Goal: Information Seeking & Learning: Find specific fact

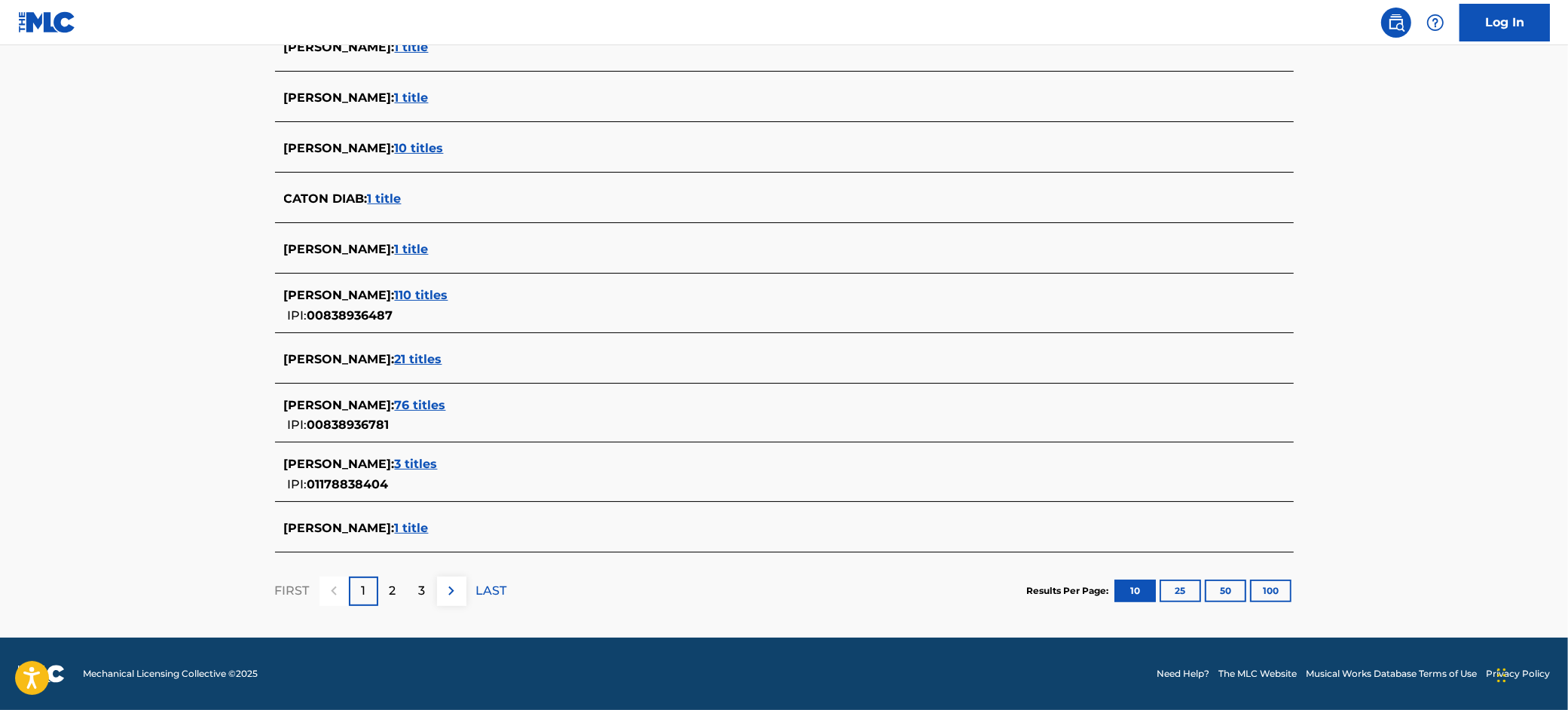
click at [397, 405] on span "76 titles" at bounding box center [420, 405] width 51 height 15
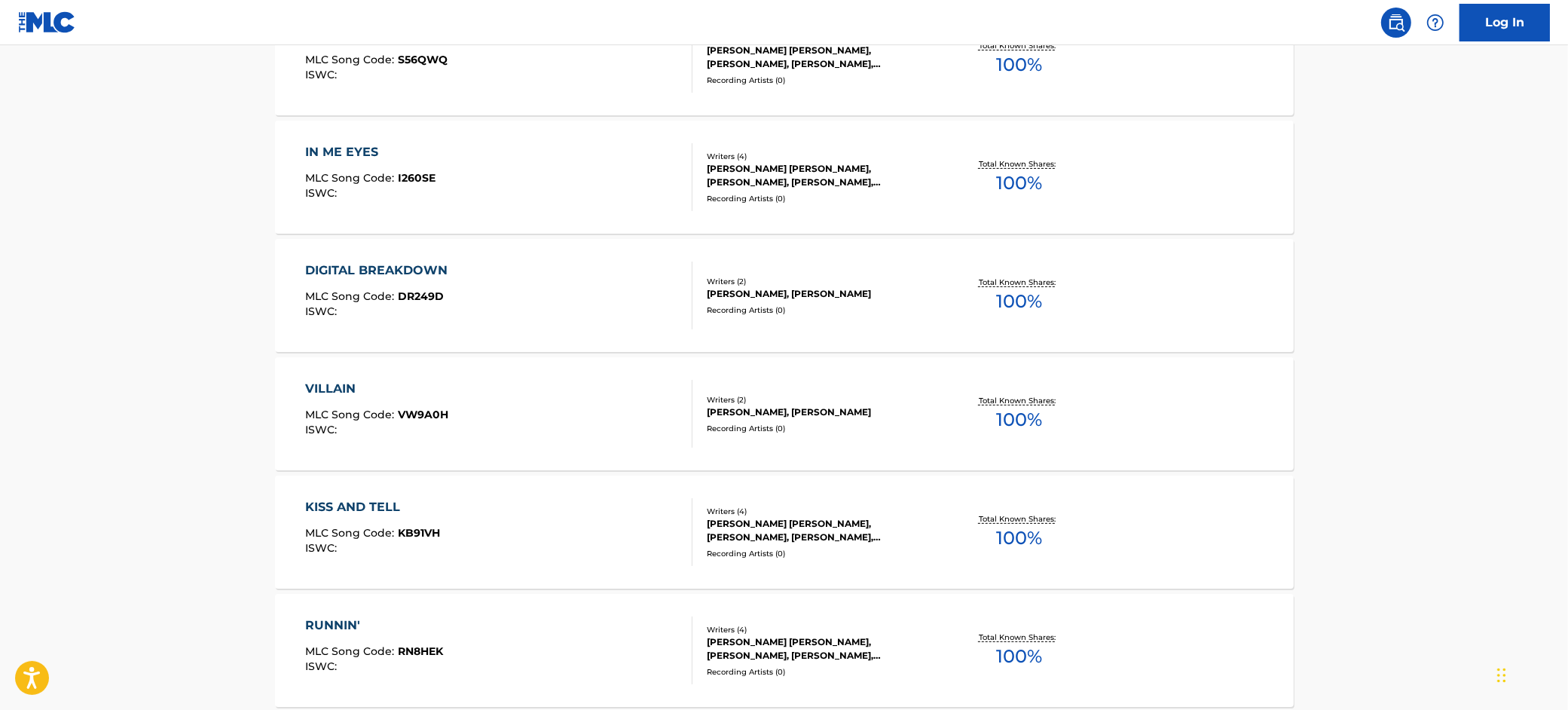
scroll to position [163, 0]
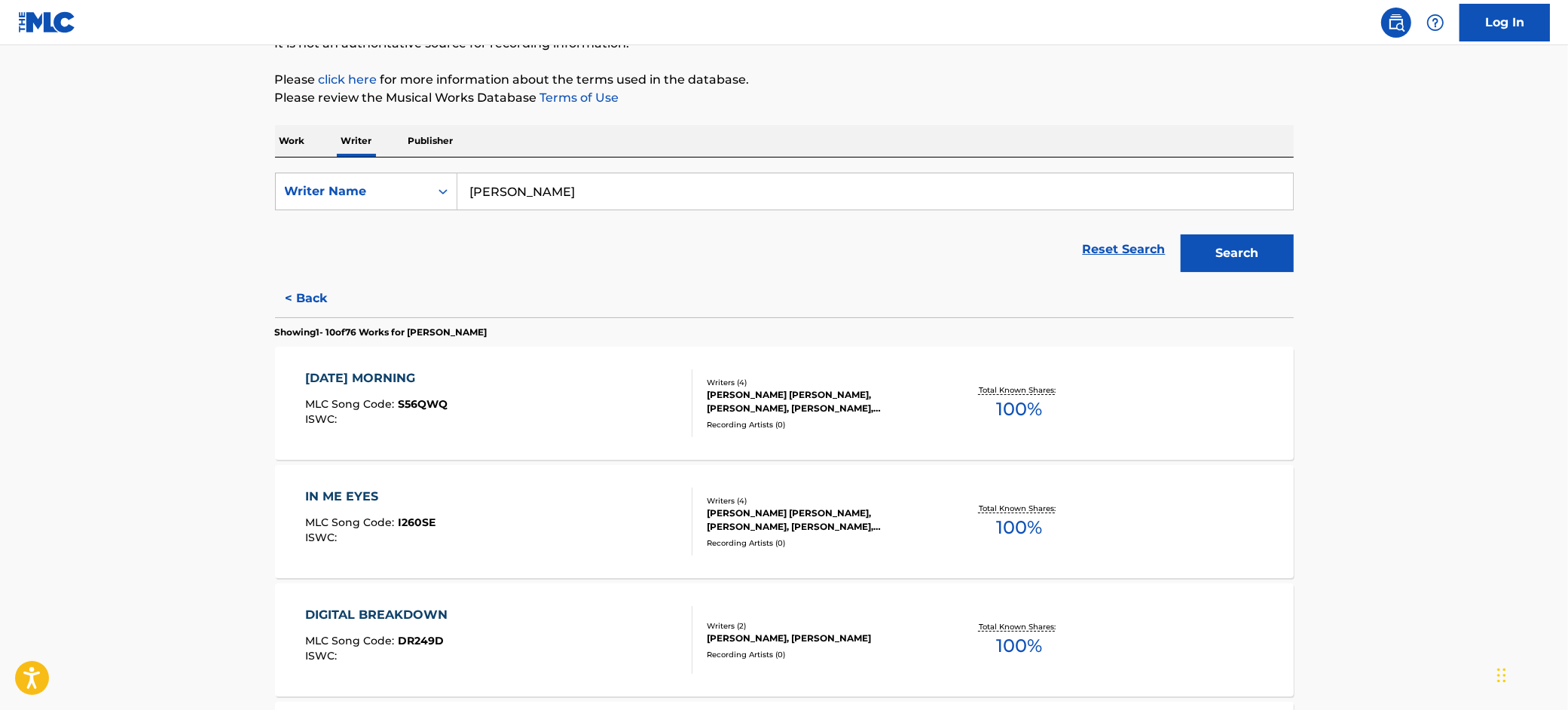
click at [486, 405] on div "[DATE] MORNING MLC Song Code : S56QWQ ISWC :" at bounding box center [499, 403] width 387 height 68
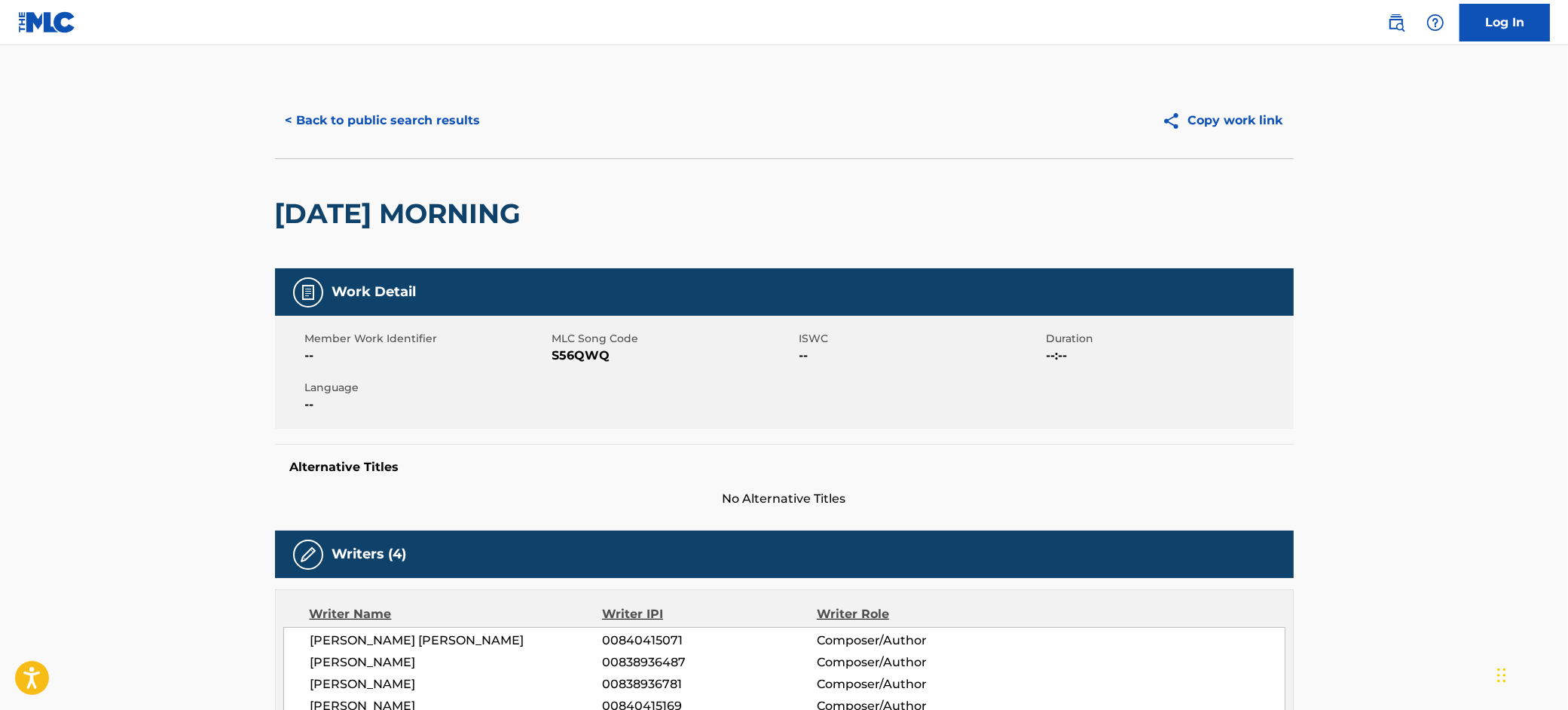
click at [450, 121] on button "< Back to public search results" at bounding box center [383, 121] width 216 height 38
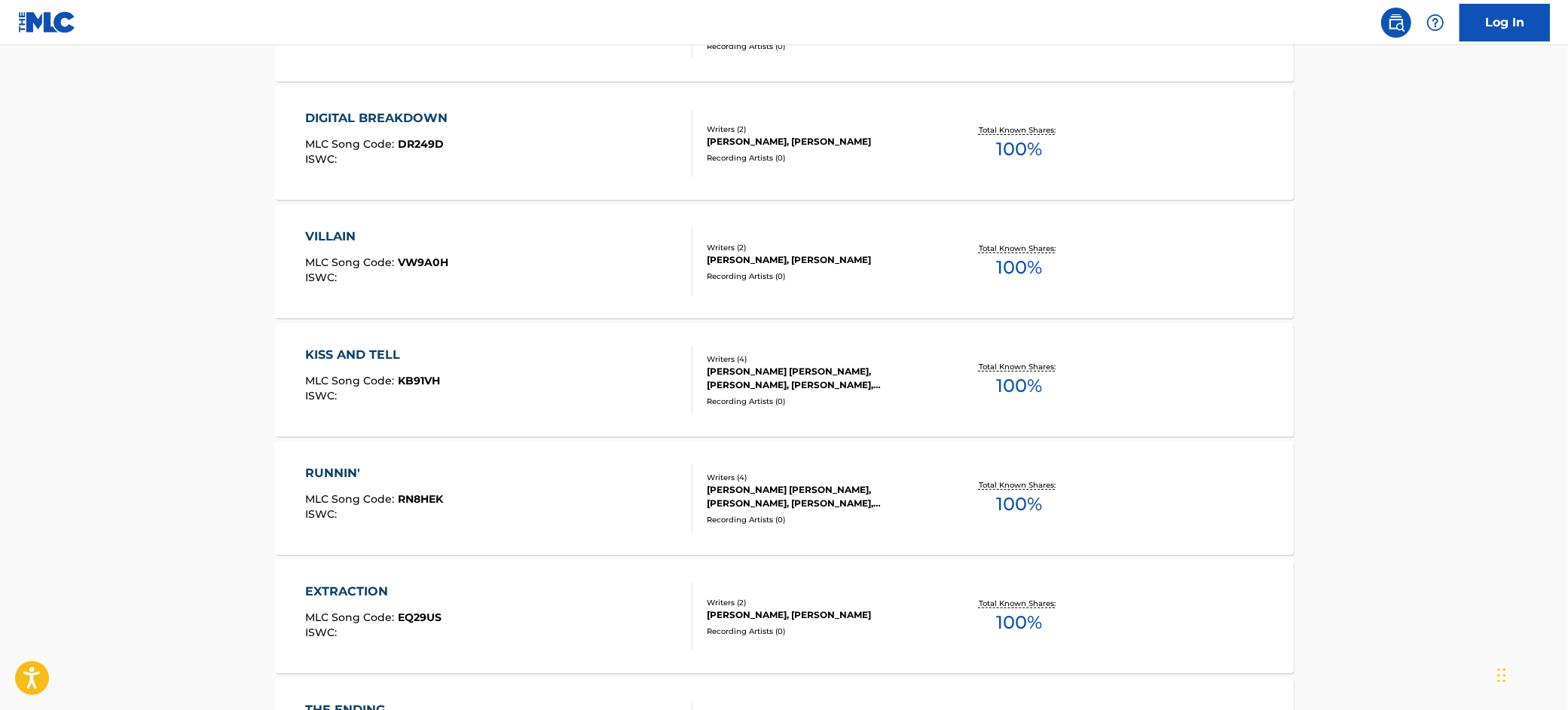
scroll to position [1135, 0]
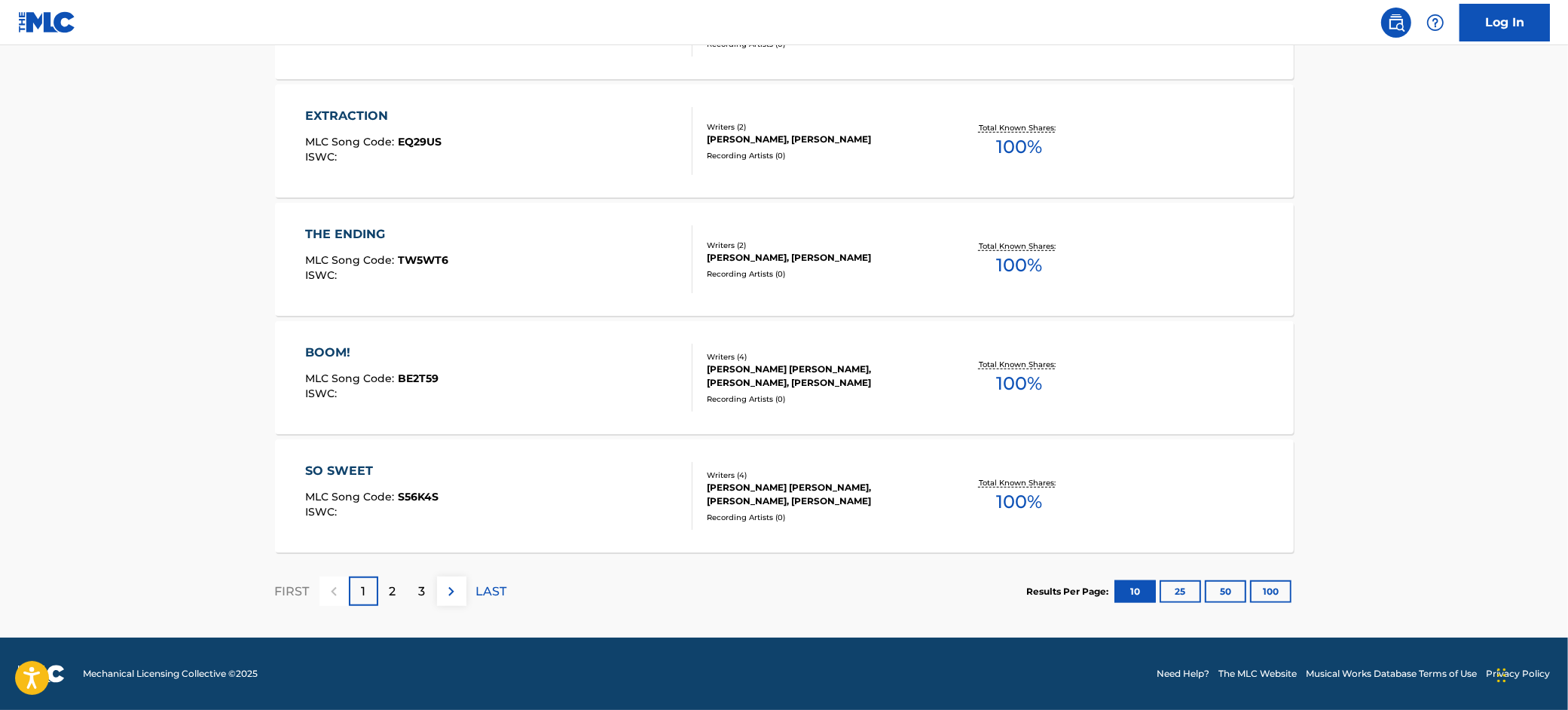
click at [404, 586] on div "2" at bounding box center [393, 591] width 29 height 29
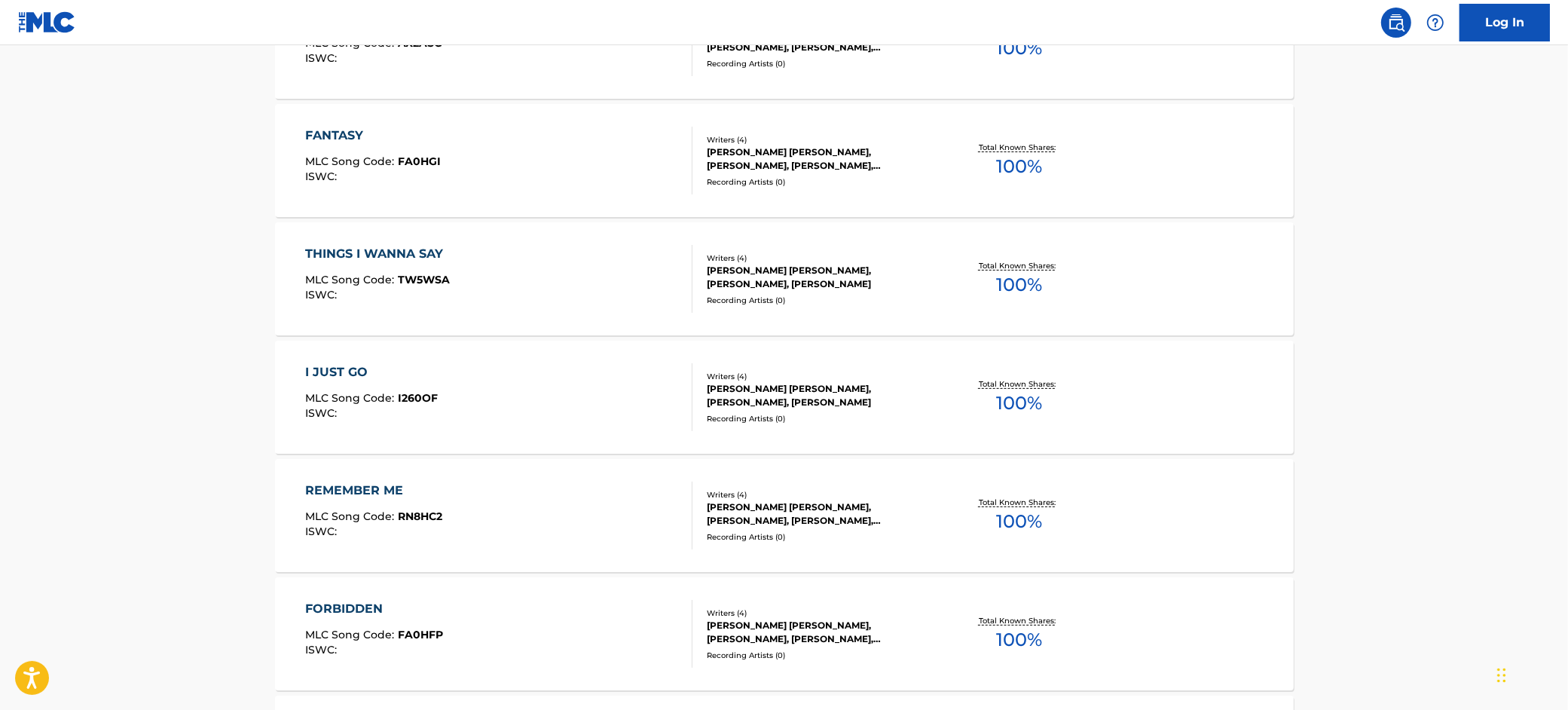
scroll to position [754, 0]
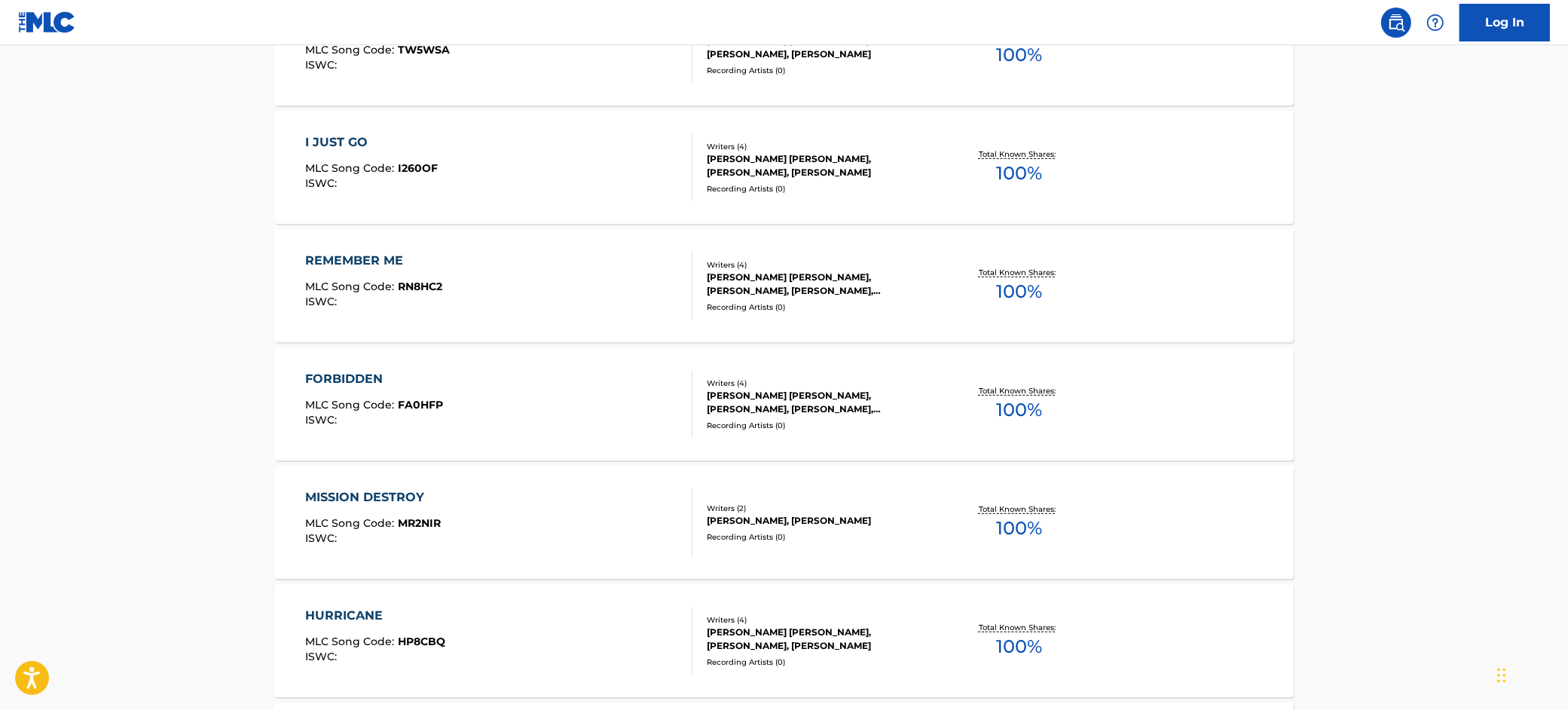
click at [532, 506] on div "MISSION DESTROY MLC Song Code : MR2NIR ISWC :" at bounding box center [499, 522] width 387 height 68
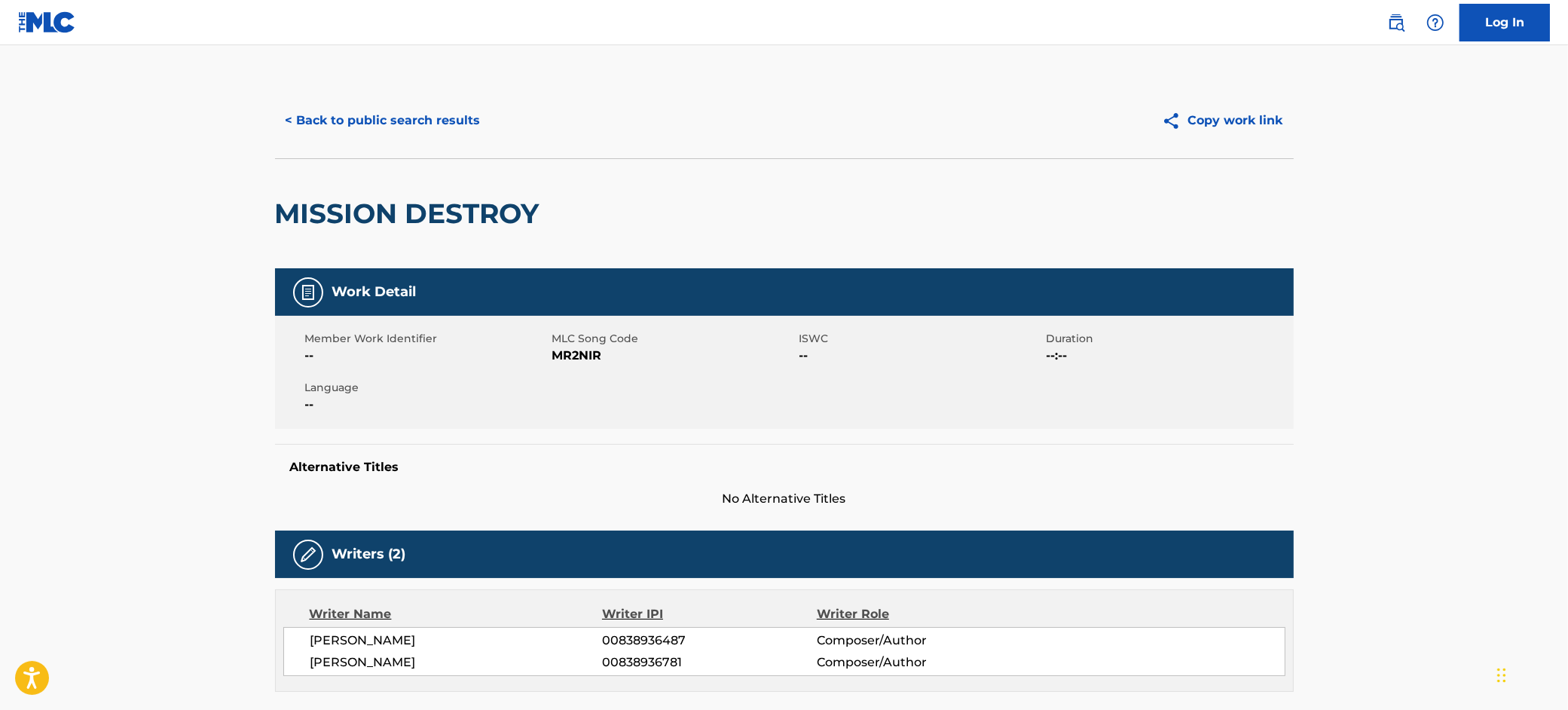
click at [420, 123] on button "< Back to public search results" at bounding box center [383, 121] width 216 height 38
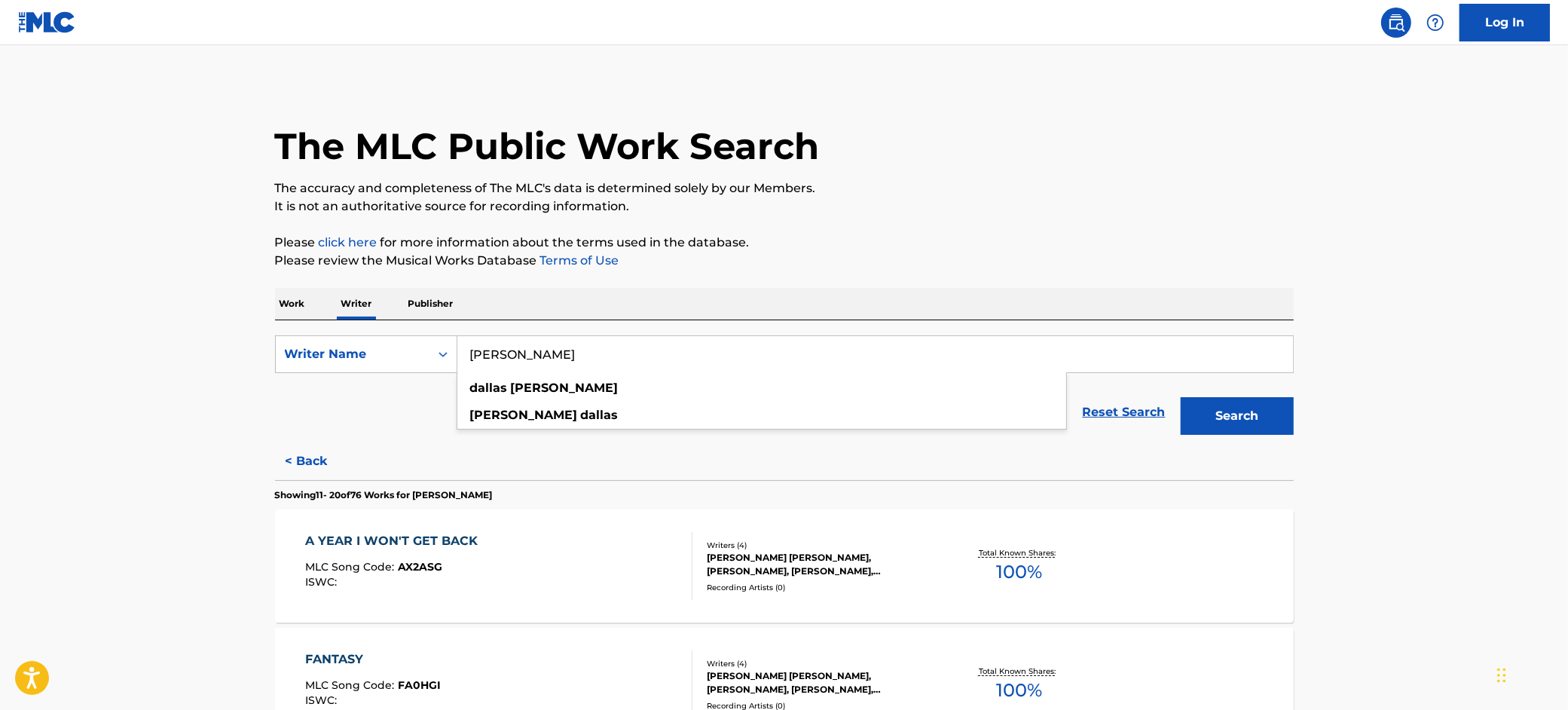
click at [572, 343] on input "[PERSON_NAME]" at bounding box center [875, 354] width 835 height 36
click at [571, 345] on input "[PERSON_NAME]" at bounding box center [875, 354] width 835 height 36
click at [357, 398] on div "Reset Search Search" at bounding box center [784, 412] width 1019 height 61
click at [302, 309] on p "Work" at bounding box center [292, 303] width 35 height 31
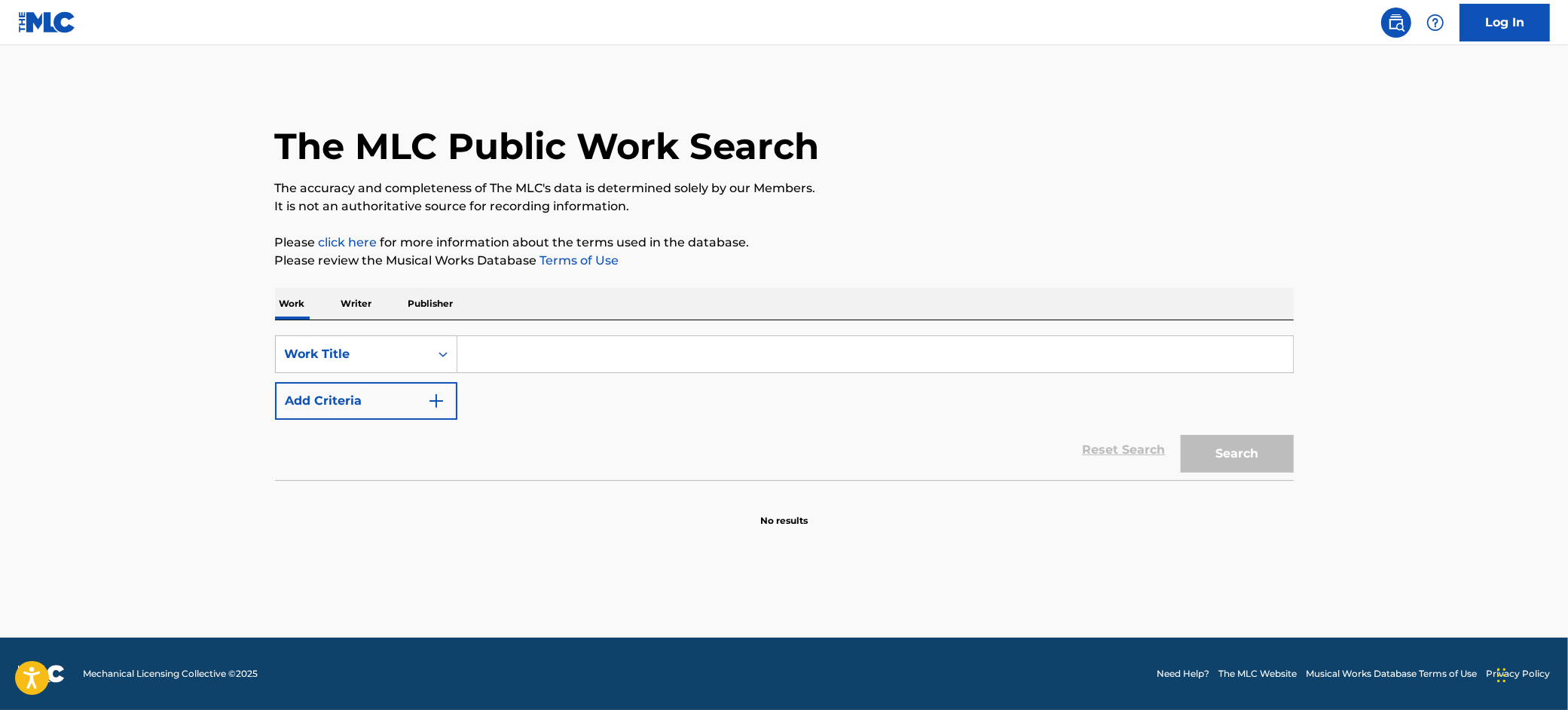
click at [489, 360] on input "Search Form" at bounding box center [875, 354] width 835 height 36
click at [525, 358] on input "real as rever" at bounding box center [875, 354] width 835 height 36
type input "real as ever"
click at [397, 395] on button "Add Criteria" at bounding box center [366, 401] width 183 height 38
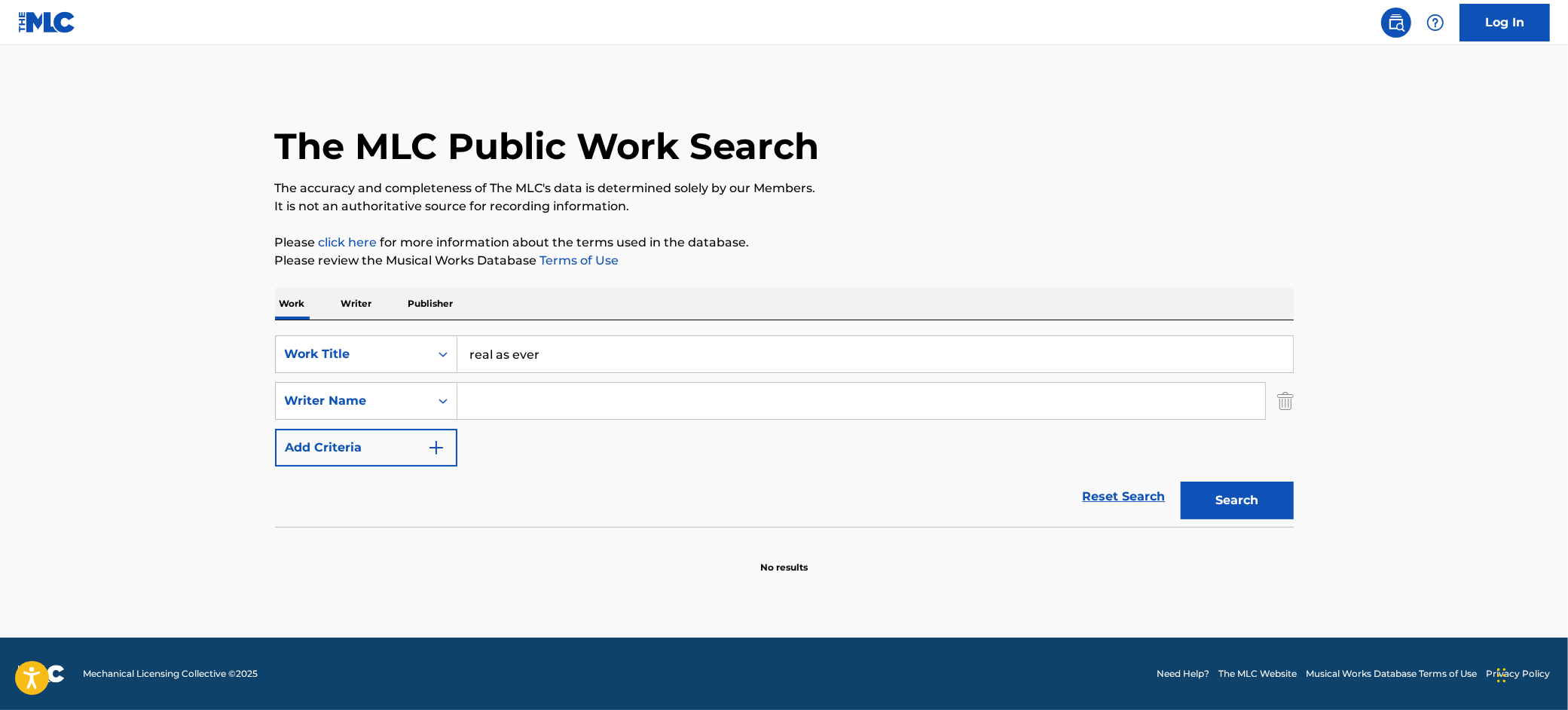
click at [548, 395] on input "Search Form" at bounding box center [861, 401] width 808 height 36
type input "[PERSON_NAME]"
click at [1181, 482] on button "Search" at bounding box center [1237, 500] width 113 height 38
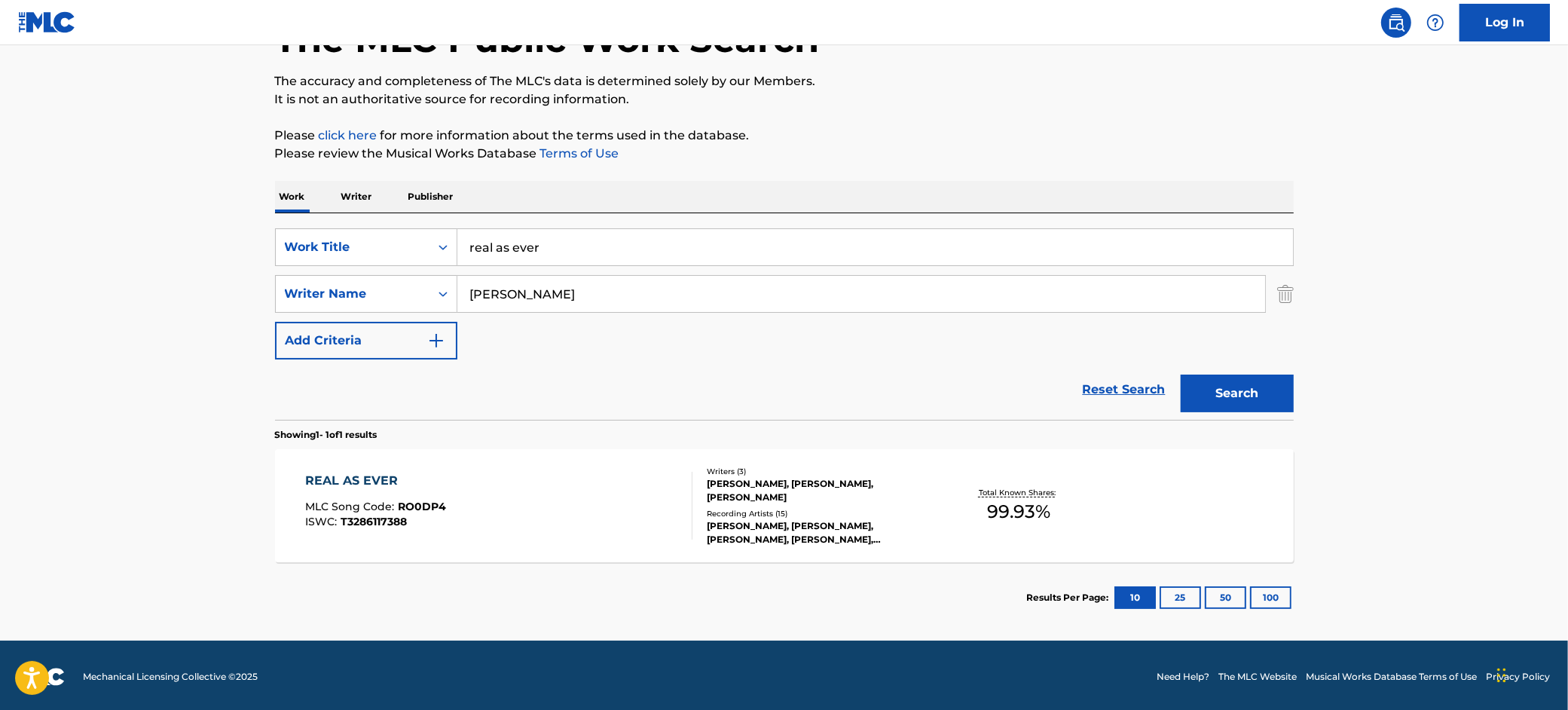
scroll to position [110, 0]
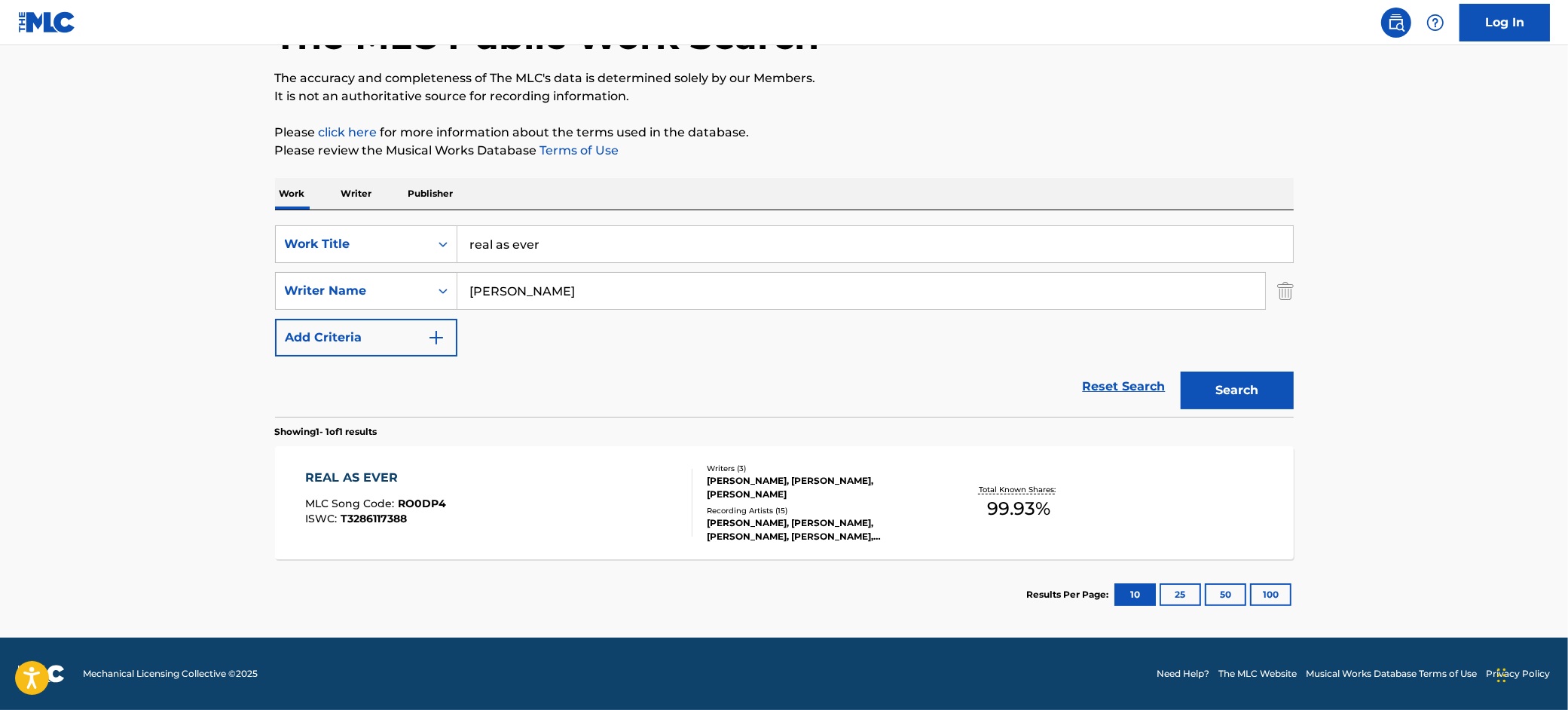
click at [540, 523] on div "REAL AS EVER MLC Song Code : RO0DP4 ISWC : T3286117388" at bounding box center [499, 503] width 387 height 68
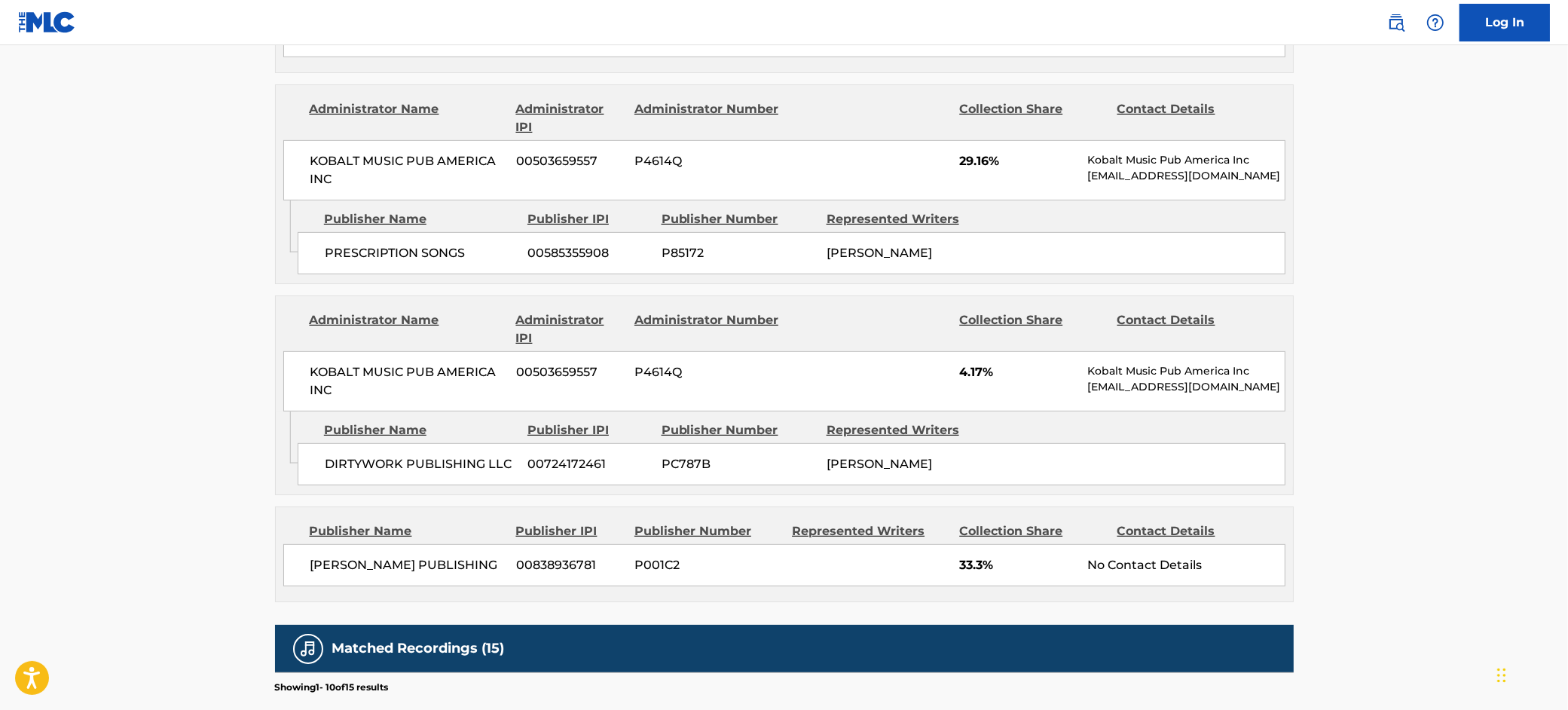
scroll to position [848, 0]
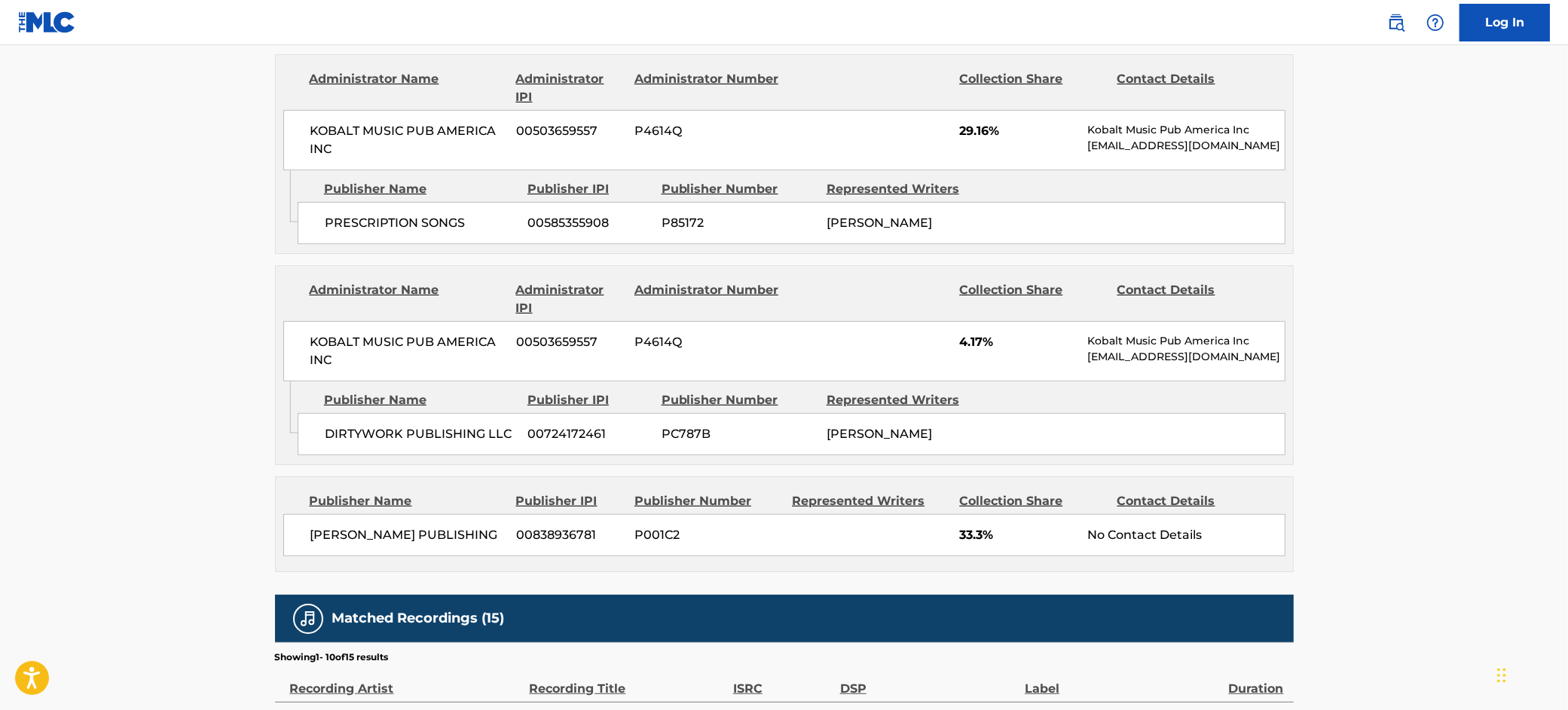
click at [61, 200] on main "< Back to public search results Copy work link REAL AS EVER Work Detail Member …" at bounding box center [784, 177] width 1568 height 1960
